Goal: Task Accomplishment & Management: Complete application form

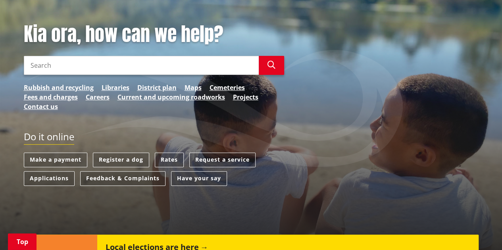
scroll to position [96, 0]
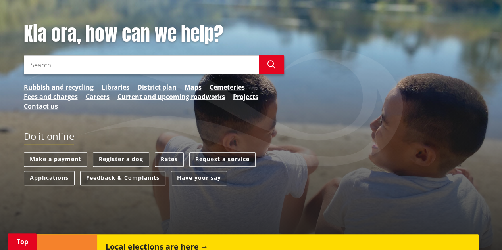
click at [108, 162] on link "Register a dog" at bounding box center [121, 159] width 56 height 15
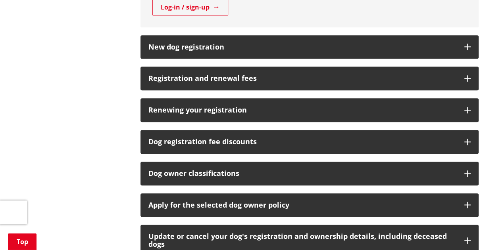
scroll to position [367, 0]
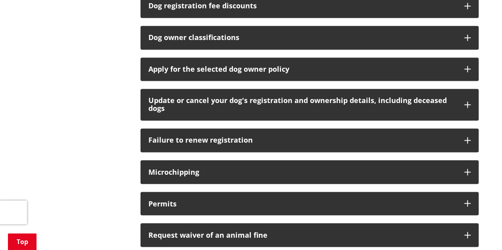
scroll to position [611, 0]
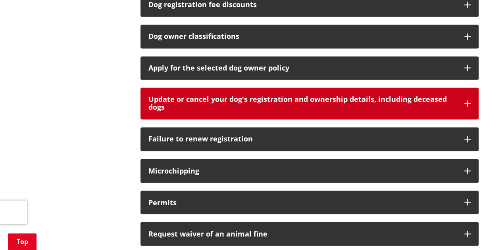
click at [264, 98] on h3 "Update or cancel your dog's registration and ownership details, including decea…" at bounding box center [302, 104] width 308 height 16
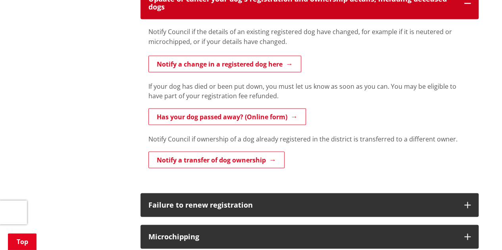
scroll to position [712, 0]
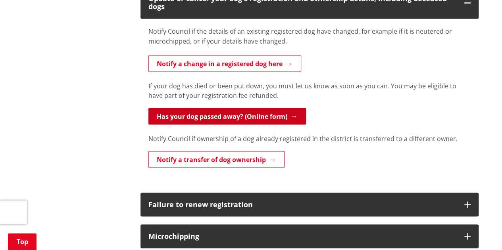
click at [252, 113] on link "Has your dog passed away? (Online form)" at bounding box center [227, 116] width 158 height 17
